Goal: Transaction & Acquisition: Purchase product/service

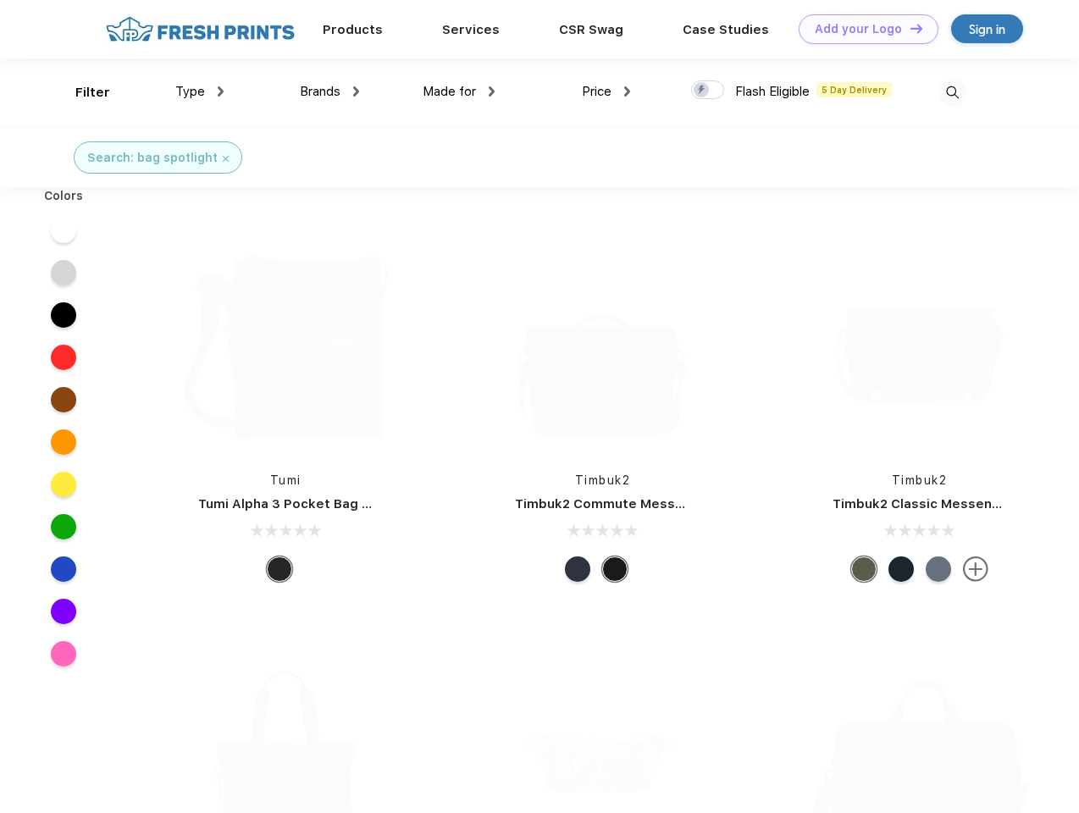
scroll to position [1, 0]
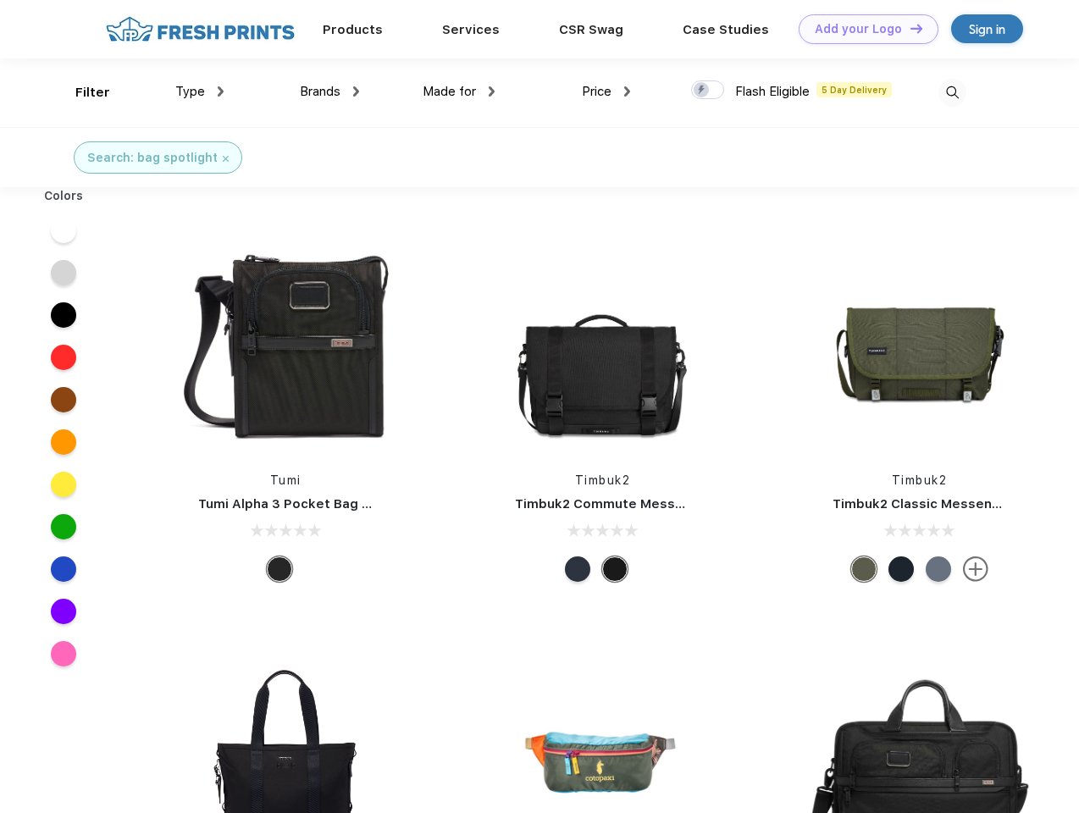
click at [862, 29] on link "Add your Logo Design Tool" at bounding box center [869, 29] width 140 height 30
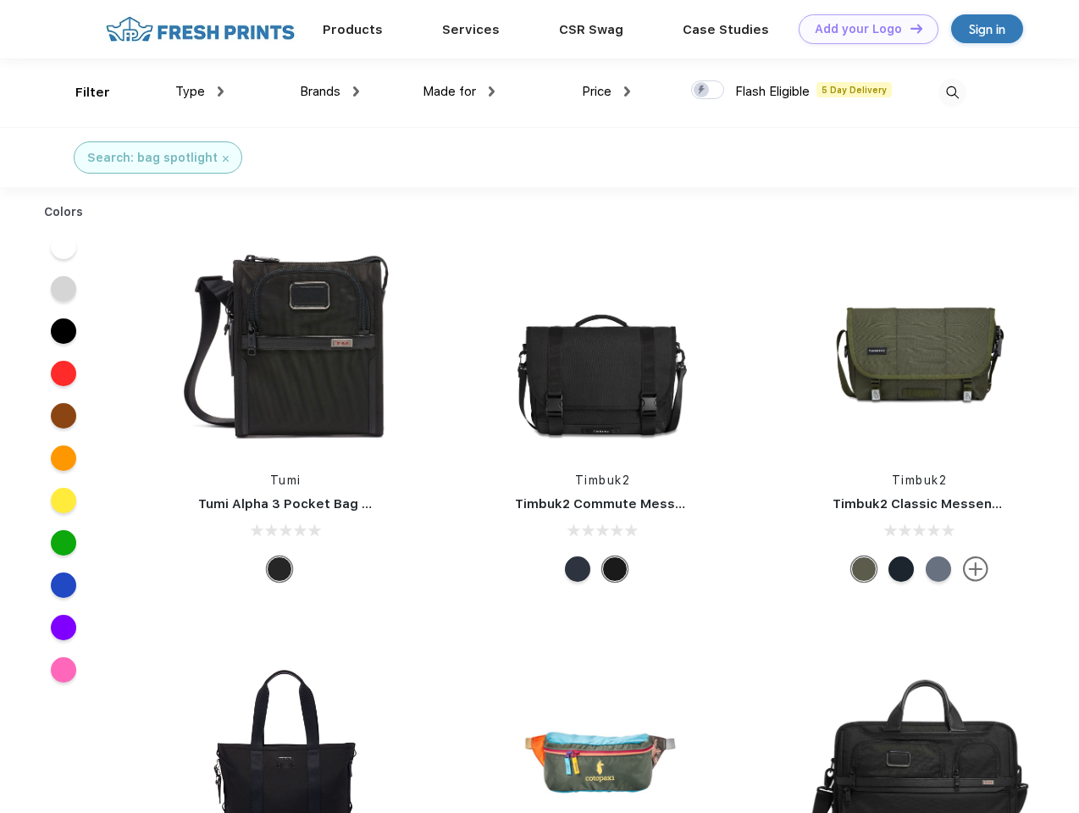
click at [0, 0] on div "Design Tool" at bounding box center [0, 0] width 0 height 0
click at [909, 28] on link "Add your Logo Design Tool" at bounding box center [869, 29] width 140 height 30
click at [81, 92] on div "Filter" at bounding box center [92, 92] width 35 height 19
click at [200, 91] on span "Type" at bounding box center [190, 91] width 30 height 15
click at [329, 91] on span "Brands" at bounding box center [320, 91] width 41 height 15
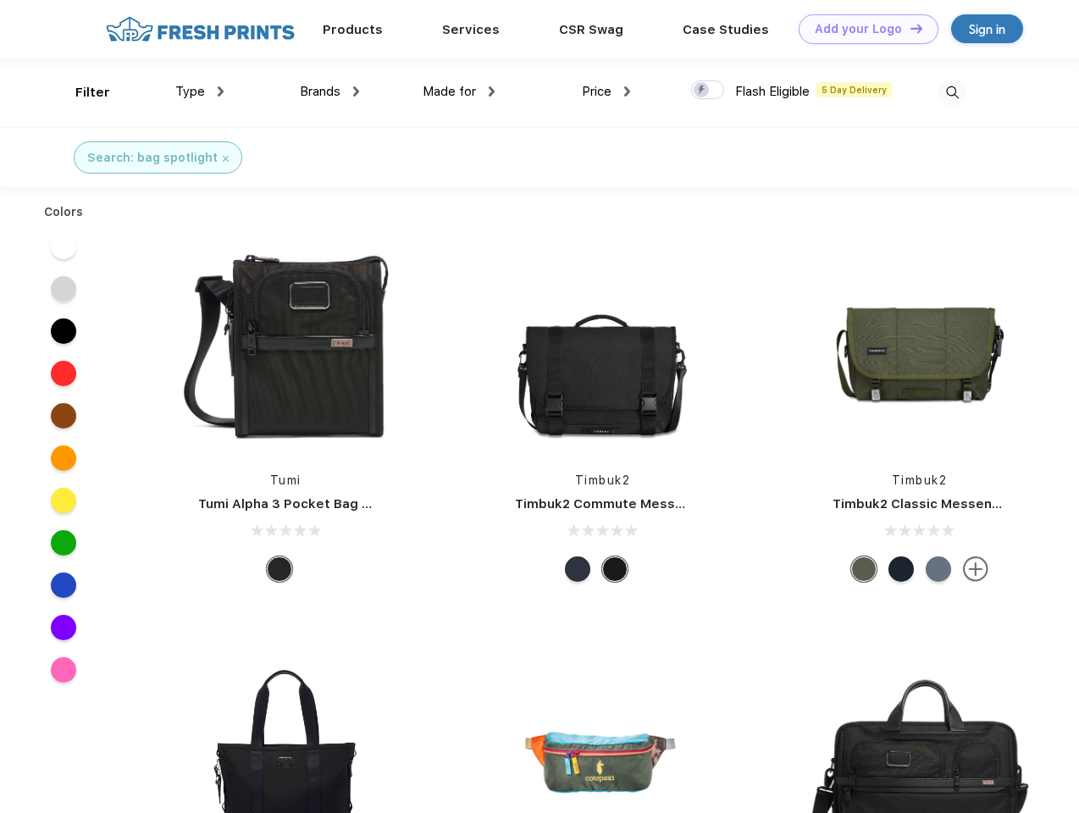
click at [459, 91] on span "Made for" at bounding box center [449, 91] width 53 height 15
click at [606, 91] on span "Price" at bounding box center [597, 91] width 30 height 15
click at [708, 91] on div at bounding box center [707, 89] width 33 height 19
click at [702, 91] on input "checkbox" at bounding box center [696, 85] width 11 height 11
click at [952, 92] on img at bounding box center [952, 93] width 28 height 28
